Goal: Information Seeking & Learning: Check status

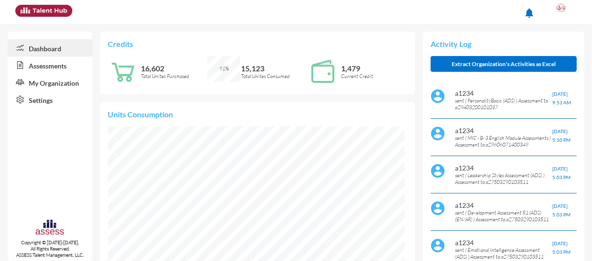
scroll to position [67, 133]
click at [57, 65] on link "Assessments" at bounding box center [50, 65] width 85 height 17
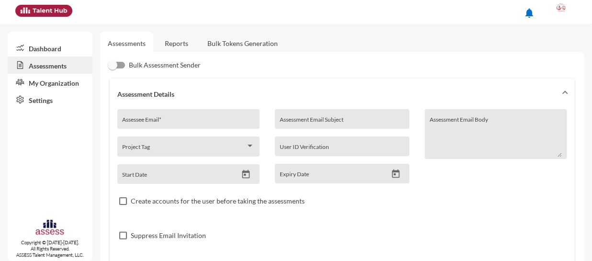
click at [187, 46] on link "Reports" at bounding box center [176, 43] width 39 height 23
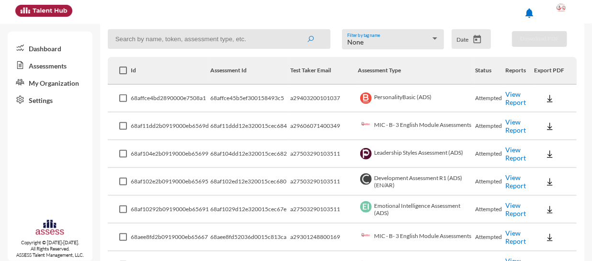
scroll to position [138, 0]
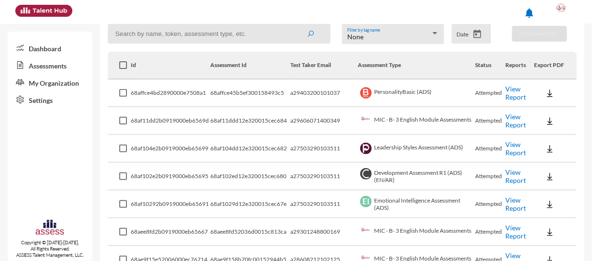
click at [506, 88] on link "View Report" at bounding box center [516, 93] width 21 height 16
click at [513, 117] on link "View Report" at bounding box center [516, 121] width 21 height 16
click at [511, 146] on link "View Report" at bounding box center [516, 148] width 21 height 16
click at [509, 181] on link "View Report" at bounding box center [516, 176] width 21 height 16
click at [507, 200] on link "View Report" at bounding box center [516, 204] width 21 height 16
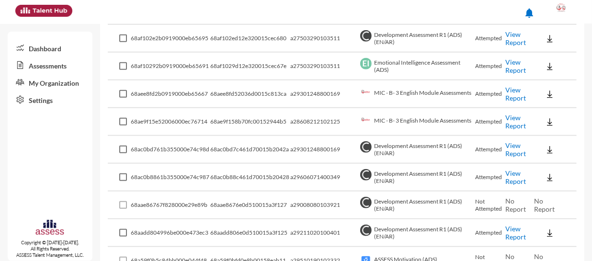
scroll to position [254, 0]
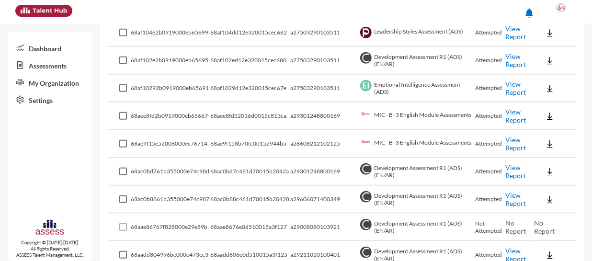
click at [510, 111] on link "View Report" at bounding box center [516, 116] width 21 height 16
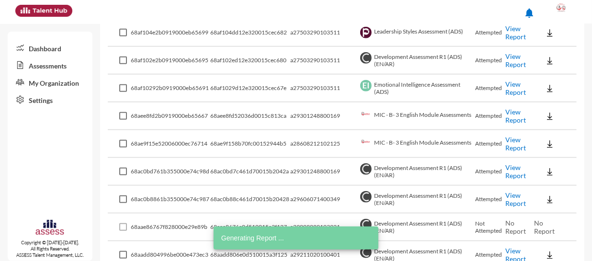
click at [511, 140] on link "View Report" at bounding box center [516, 144] width 21 height 16
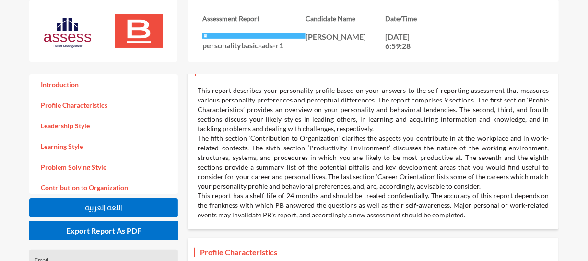
scroll to position [87, 0]
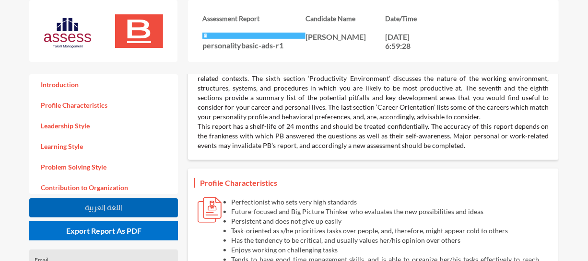
click at [109, 209] on span "اللغة العربية" at bounding box center [103, 208] width 37 height 8
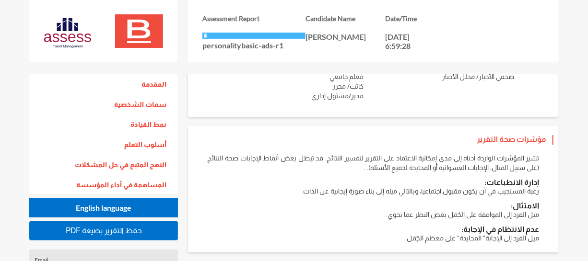
scroll to position [1233, 0]
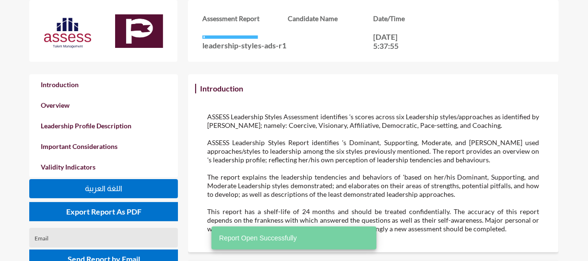
scroll to position [261, 588]
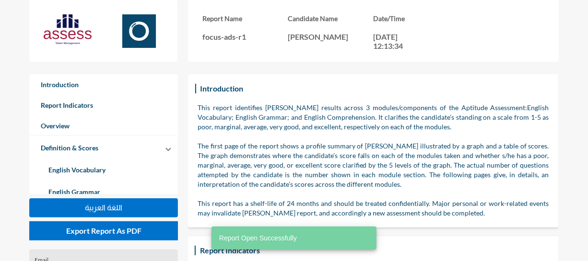
scroll to position [261, 588]
